Goal: Information Seeking & Learning: Learn about a topic

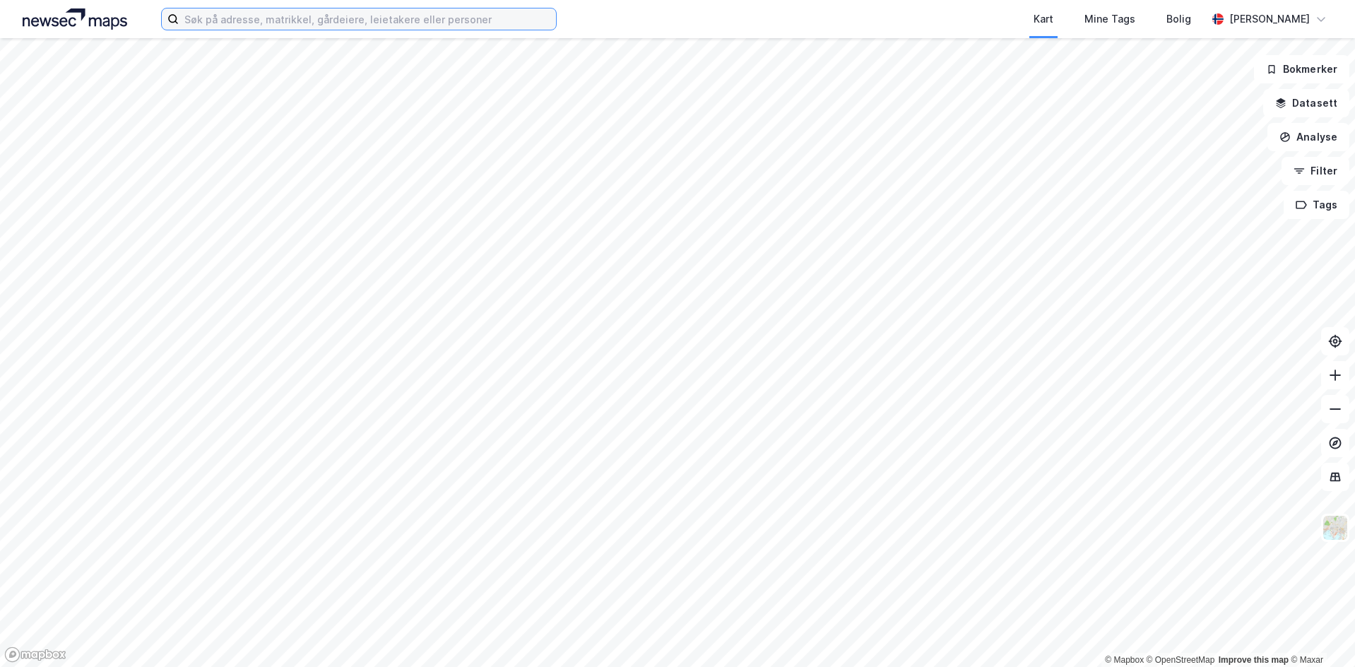
click at [319, 19] on input at bounding box center [367, 18] width 377 height 21
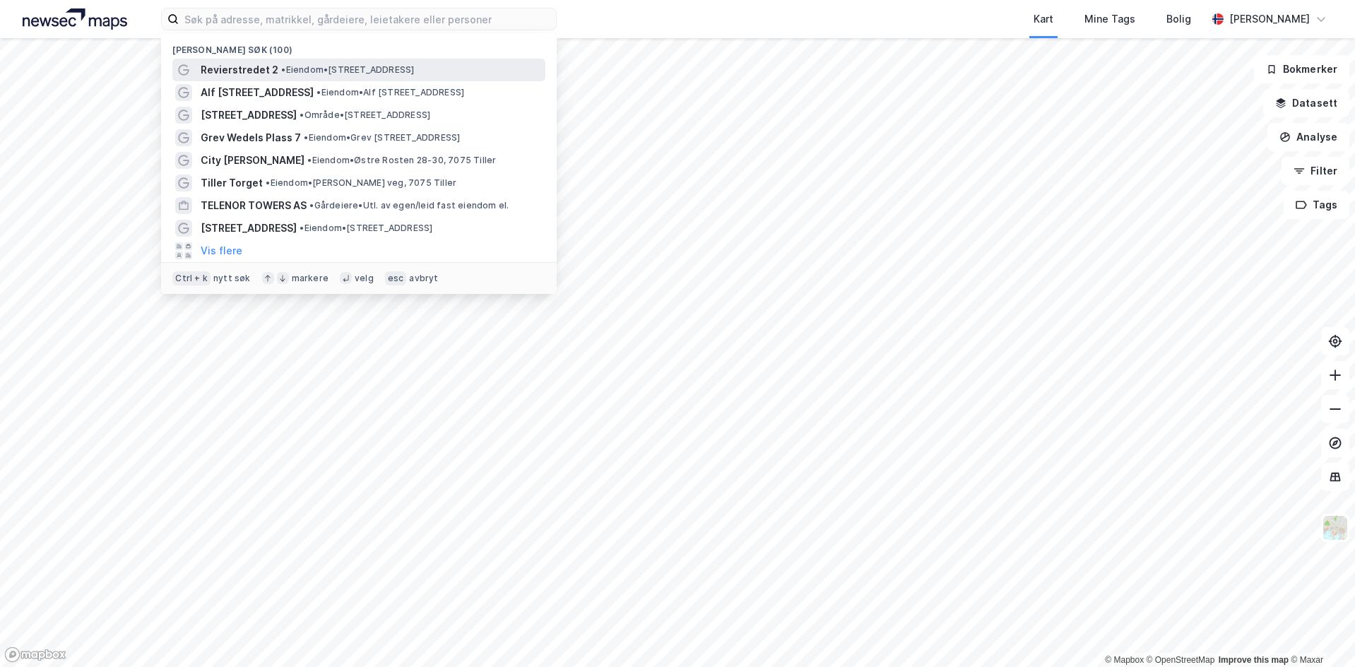
click at [250, 71] on span "Revierstredet 2" at bounding box center [240, 69] width 78 height 17
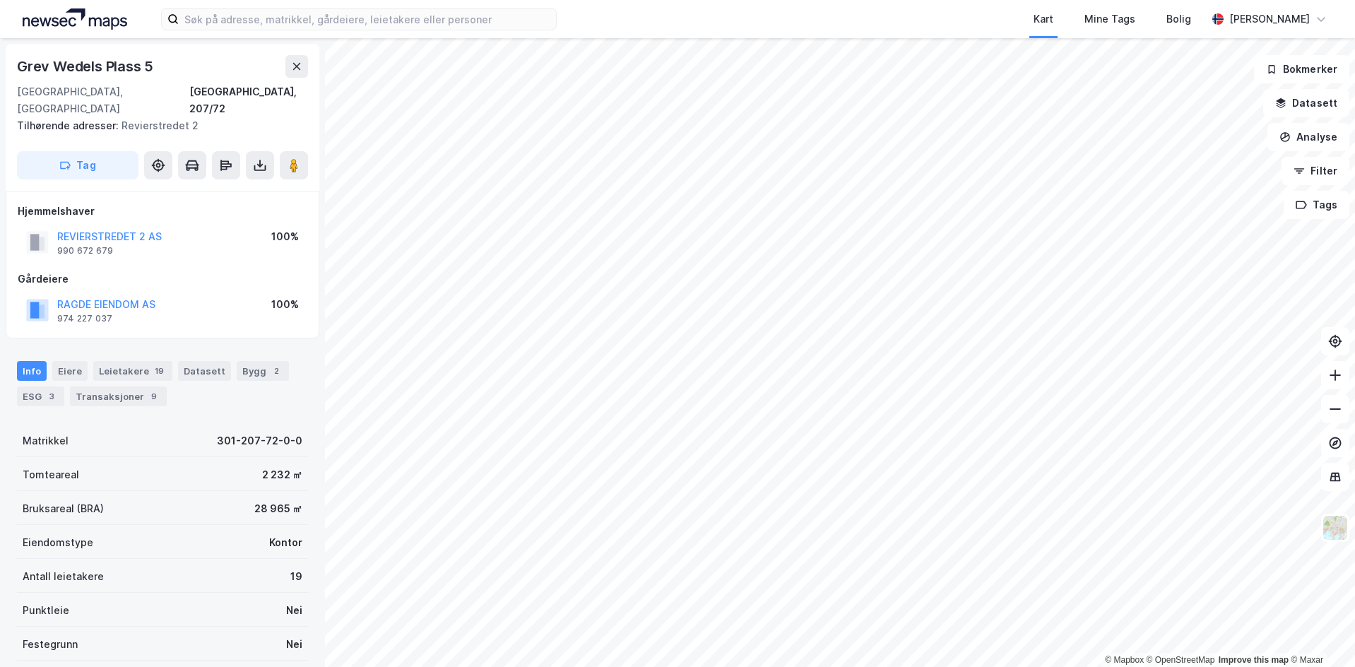
scroll to position [165, 0]
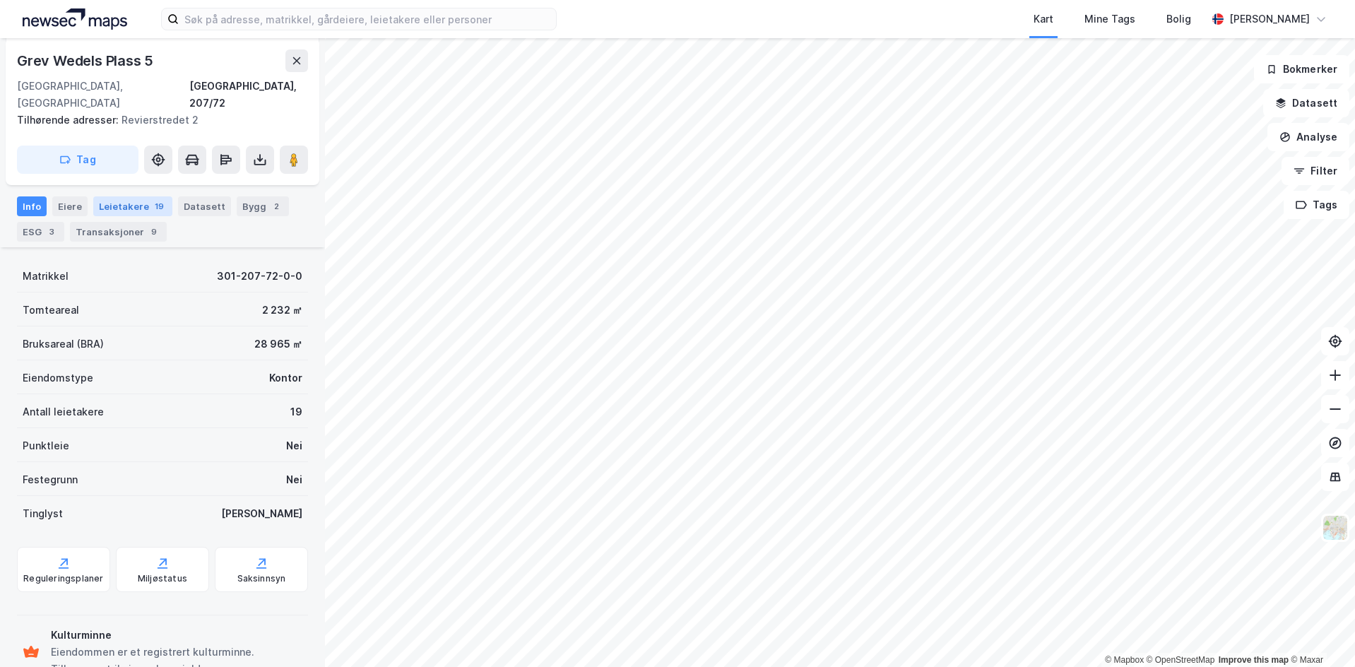
click at [136, 199] on div "Leietakere 19" at bounding box center [132, 206] width 79 height 20
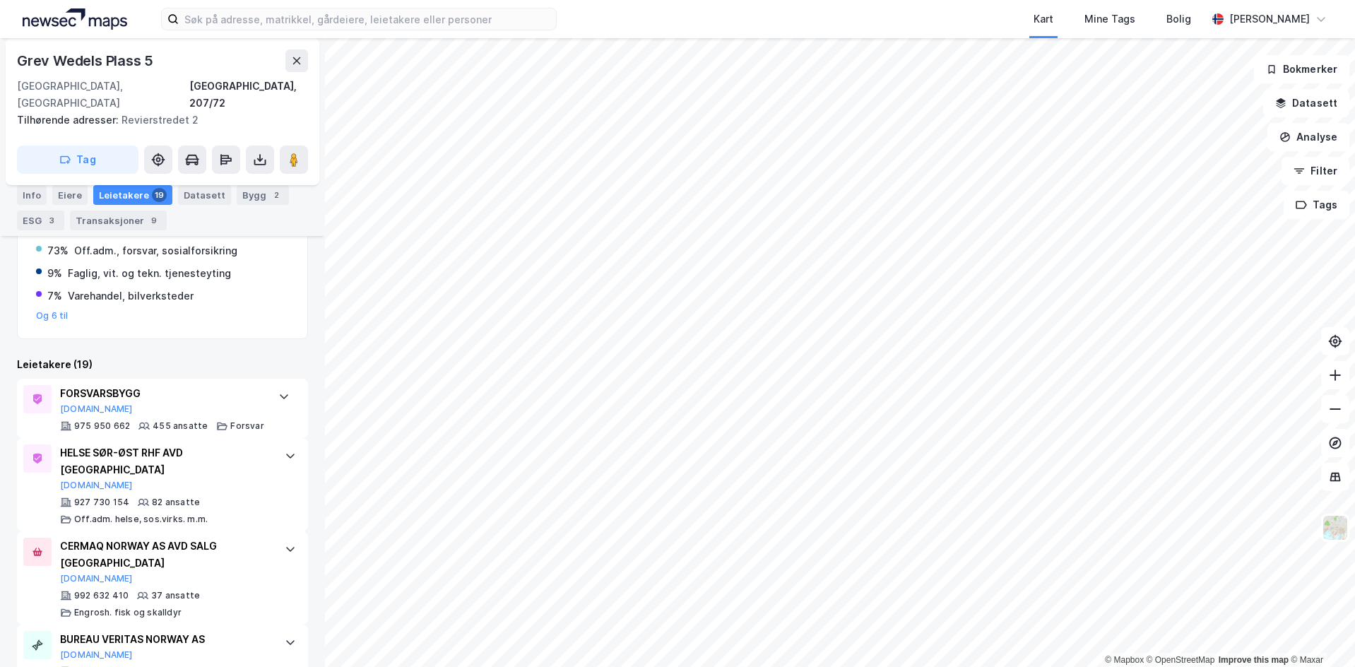
scroll to position [330, 0]
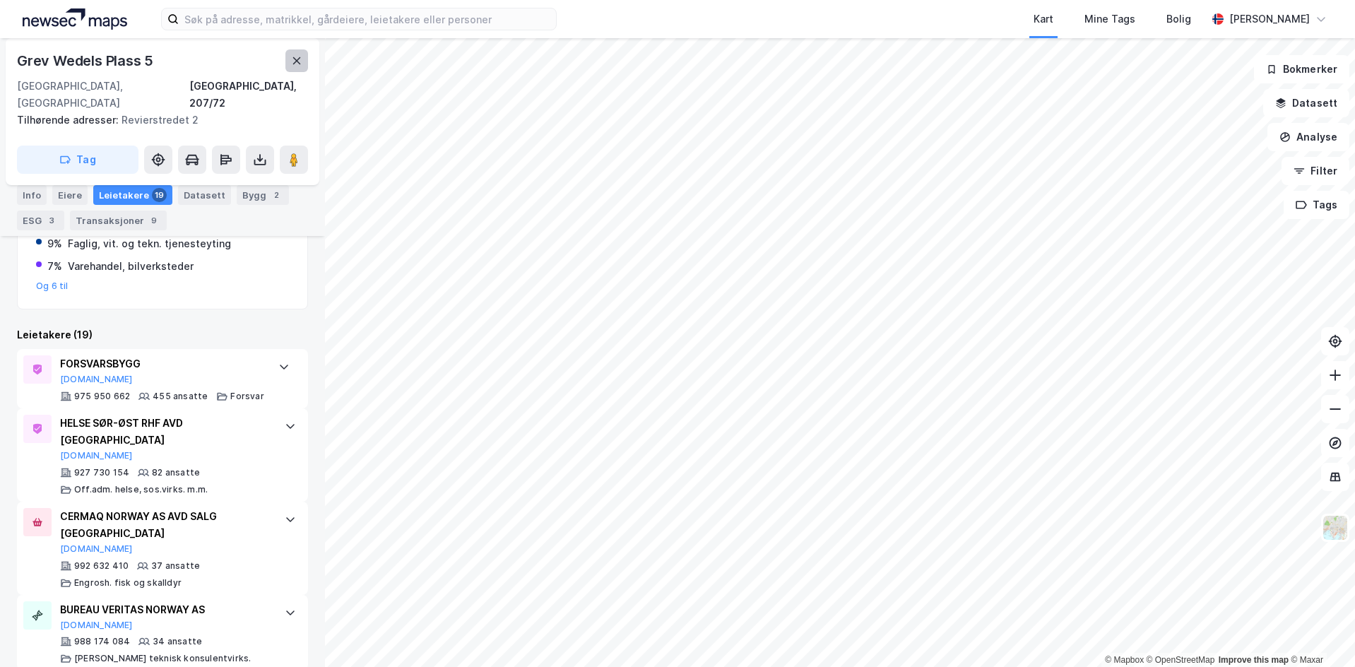
click at [297, 62] on icon at bounding box center [297, 60] width 8 height 7
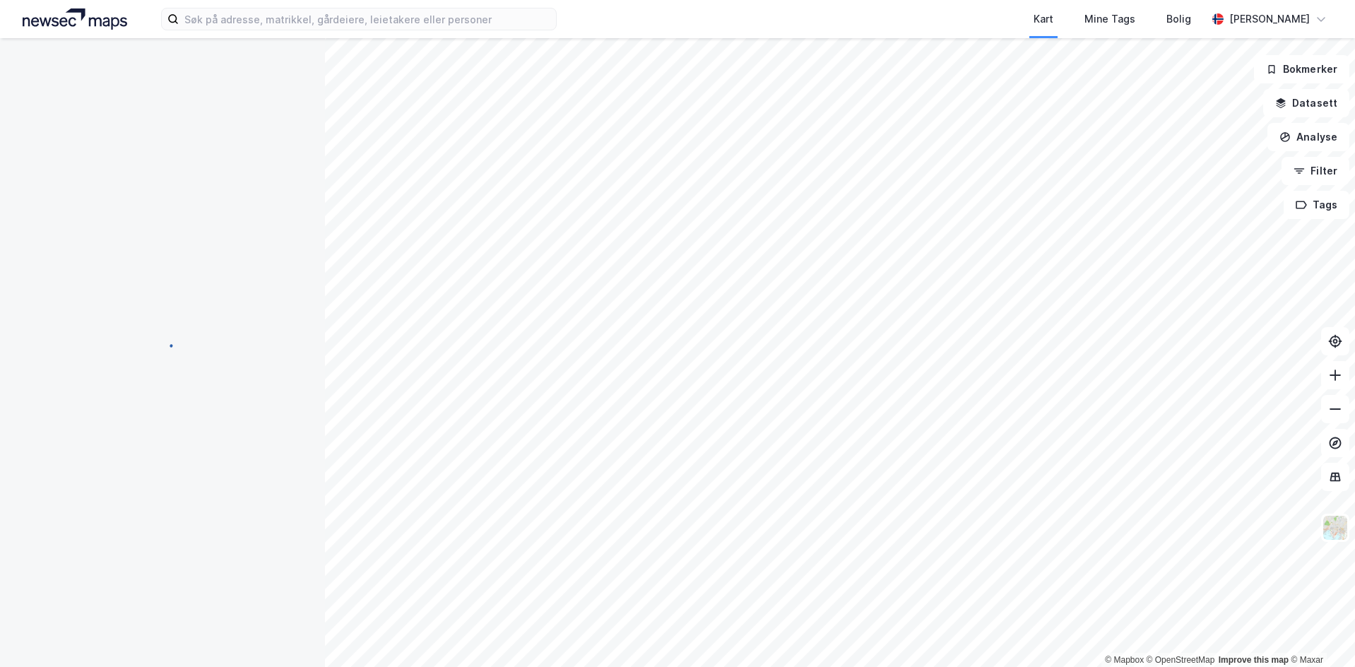
scroll to position [12, 0]
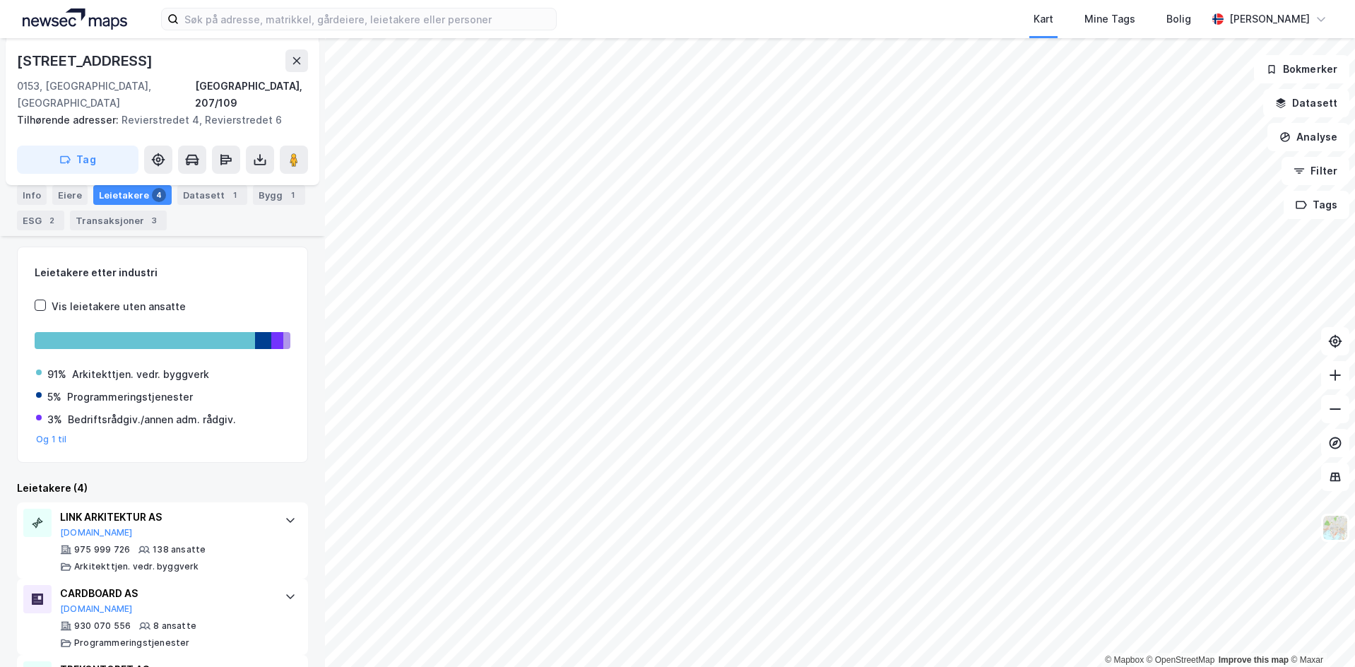
scroll to position [334, 0]
